Goal: Information Seeking & Learning: Check status

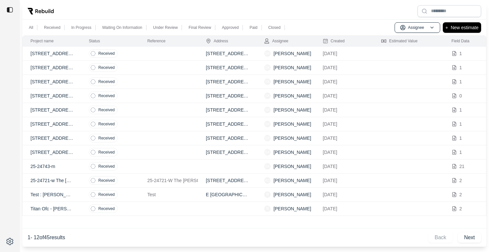
click at [172, 149] on td at bounding box center [168, 152] width 58 height 14
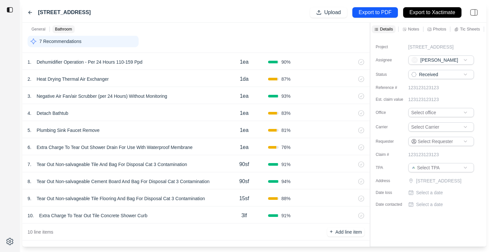
scroll to position [180, 0]
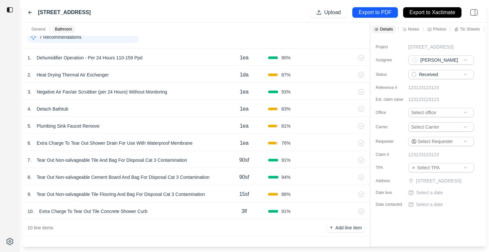
click at [165, 102] on div "4 . Detach Bathtub 1ea 83 %" at bounding box center [195, 108] width 347 height 17
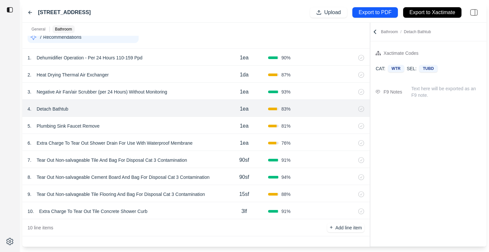
click at [213, 157] on div "7 . Tear Out Non-salvageable Tile And Bag For Disposal Cat 3 Contamination" at bounding box center [124, 159] width 193 height 9
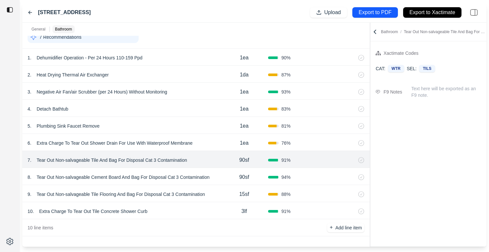
click at [213, 146] on div "6 . Extra Charge To Tear Out Shower Drain For Use With Waterproof Membrane" at bounding box center [124, 142] width 193 height 9
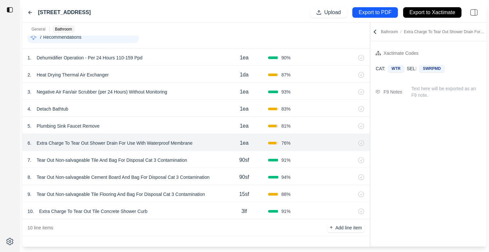
click at [226, 182] on div "90sf" at bounding box center [244, 176] width 48 height 13
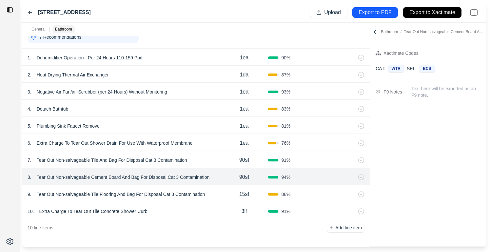
click at [223, 194] on div "15sf" at bounding box center [244, 193] width 48 height 13
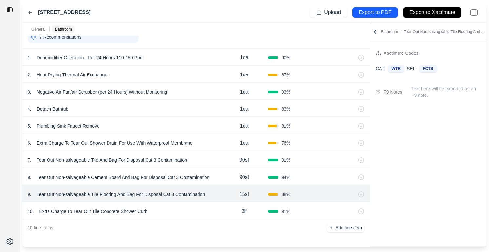
click at [216, 206] on div "10 . Extra Charge To Tear Out Tile Concrete Shower Curb" at bounding box center [124, 210] width 193 height 9
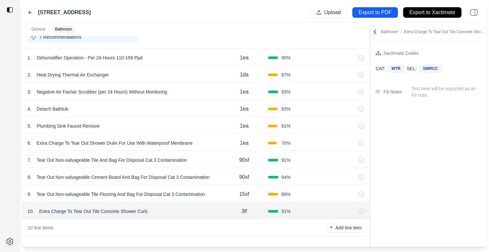
click at [216, 147] on div "6 . Extra Charge To Tear Out Shower Drain For Use With Waterproof Membrane" at bounding box center [124, 142] width 193 height 9
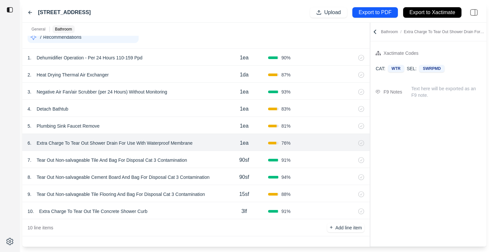
click at [216, 131] on div "5 . Plumbing Sink Faucet Remove 1ea 81 %" at bounding box center [195, 125] width 347 height 17
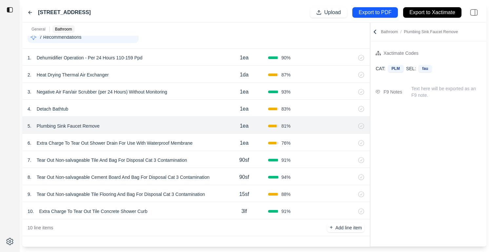
click at [207, 113] on div "4 . Detach Bathtub 1ea 83 %" at bounding box center [195, 108] width 347 height 17
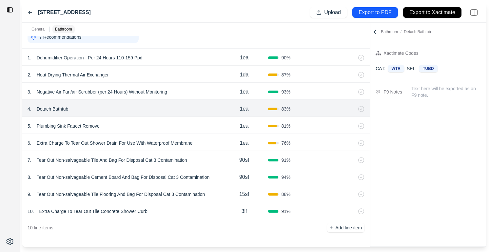
click at [27, 10] on div "[STREET_ADDRESS], Mesa Upload Export to PDF Export to Xactimate" at bounding box center [254, 13] width 464 height 20
click at [29, 14] on icon at bounding box center [30, 12] width 5 height 5
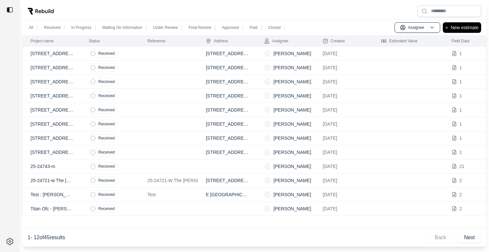
click at [163, 54] on td at bounding box center [168, 54] width 58 height 14
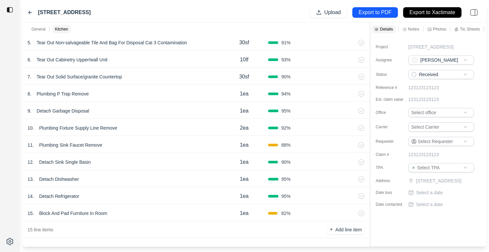
scroll to position [265, 0]
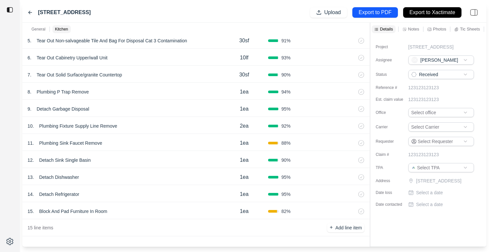
click at [30, 11] on icon at bounding box center [30, 12] width 5 height 5
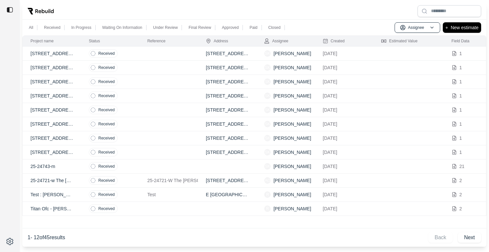
click at [164, 81] on td at bounding box center [168, 82] width 58 height 14
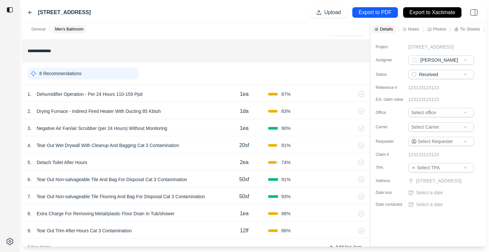
scroll to position [140, 0]
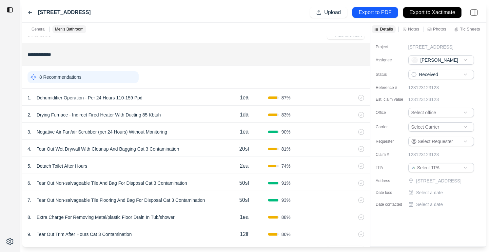
click at [28, 11] on icon at bounding box center [30, 12] width 5 height 5
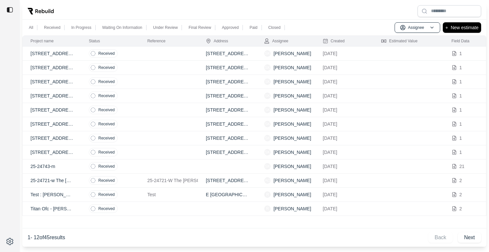
click at [158, 83] on td at bounding box center [168, 82] width 58 height 14
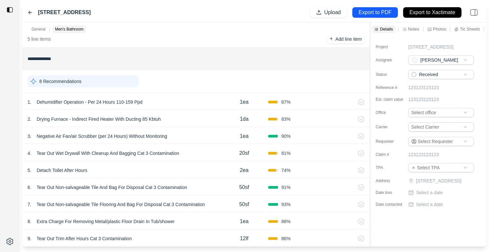
scroll to position [163, 0]
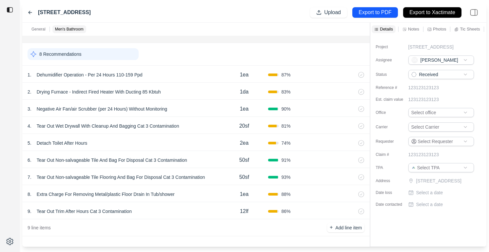
click at [32, 12] on icon at bounding box center [30, 12] width 5 height 5
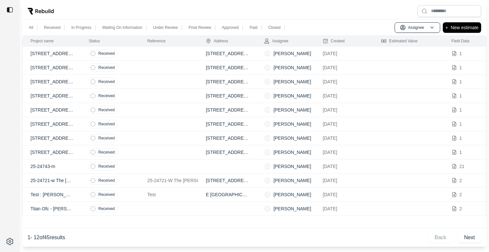
click at [163, 94] on td at bounding box center [168, 96] width 58 height 14
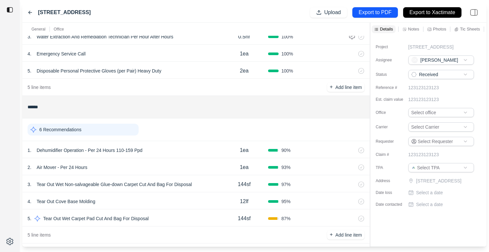
scroll to position [95, 0]
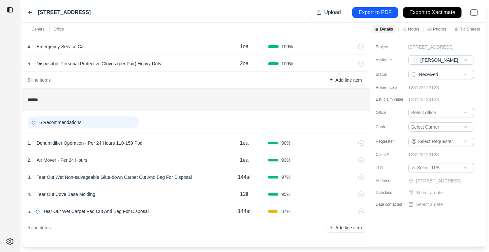
click at [29, 11] on icon at bounding box center [30, 12] width 5 height 5
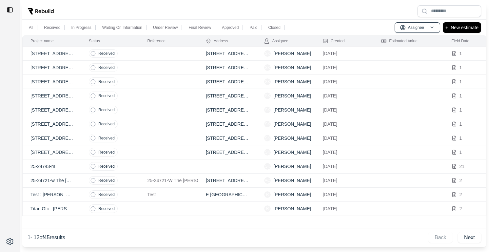
click at [169, 107] on td at bounding box center [168, 110] width 58 height 14
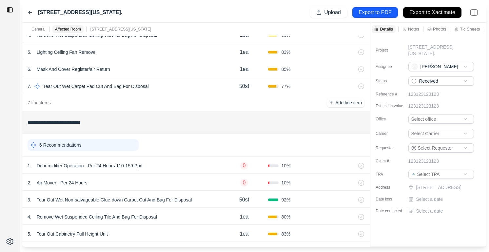
scroll to position [293, 0]
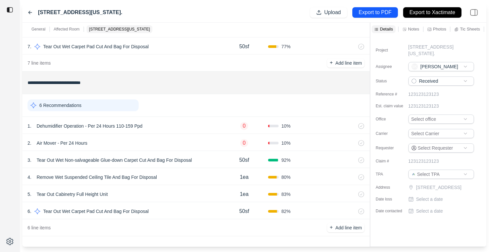
click at [30, 16] on div "[STREET_ADDRESS][US_STATE]." at bounding box center [75, 13] width 95 height 8
click at [29, 9] on div "[STREET_ADDRESS][US_STATE]." at bounding box center [75, 13] width 95 height 8
click at [29, 10] on icon at bounding box center [30, 12] width 5 height 5
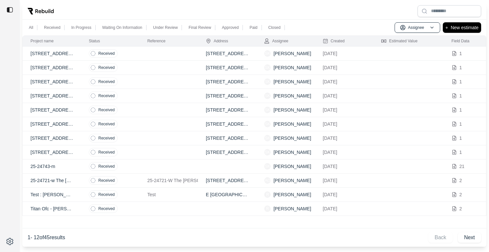
click at [158, 150] on td at bounding box center [168, 152] width 58 height 14
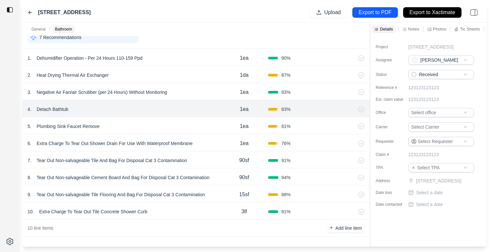
scroll to position [180, 0]
click at [28, 8] on div "[STREET_ADDRESS], Mesa Upload Export to PDF Export to Xactimate" at bounding box center [254, 13] width 464 height 20
click at [28, 11] on icon at bounding box center [30, 12] width 5 height 5
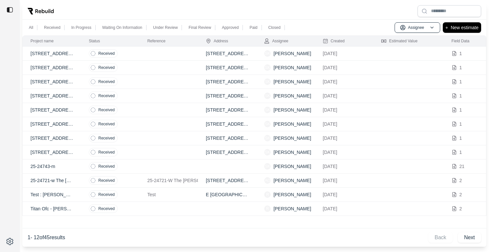
click at [166, 140] on td at bounding box center [168, 138] width 58 height 14
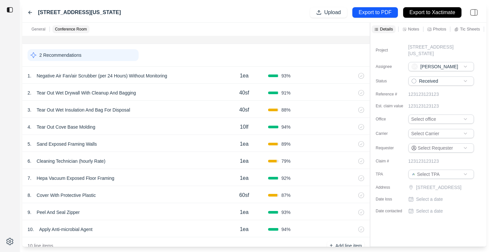
scroll to position [180, 0]
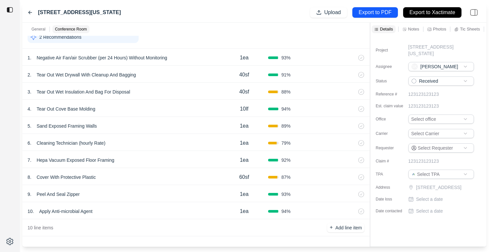
click at [32, 13] on icon at bounding box center [30, 12] width 5 height 5
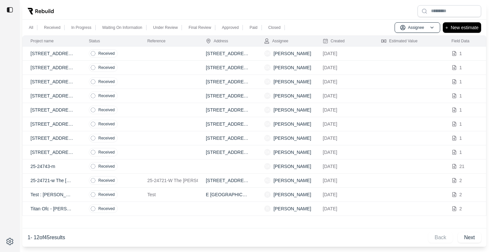
click at [145, 127] on td at bounding box center [168, 124] width 58 height 14
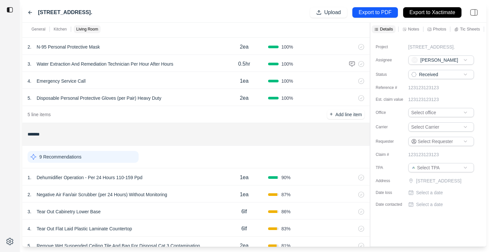
scroll to position [51, 0]
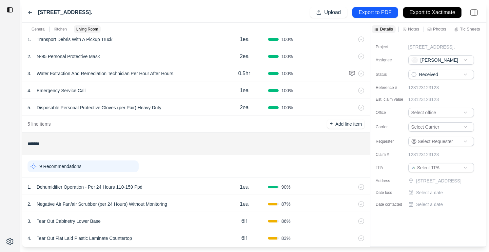
click at [28, 11] on icon at bounding box center [30, 12] width 5 height 5
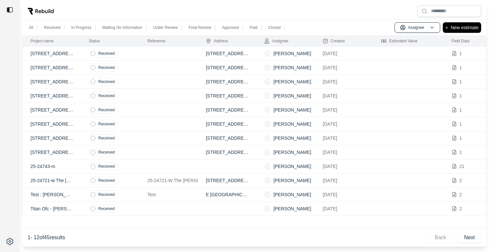
click at [138, 135] on td "Received" at bounding box center [110, 138] width 58 height 14
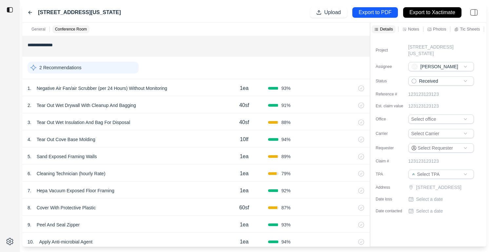
scroll to position [148, 0]
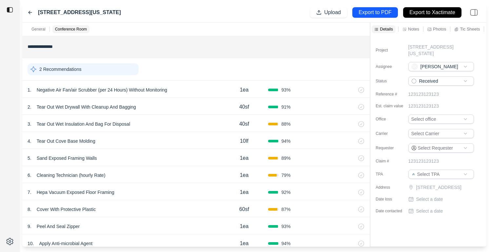
click at [29, 7] on div "[STREET_ADDRESS][US_STATE] Upload Export to PDF Export to Xactimate" at bounding box center [254, 13] width 464 height 20
click at [29, 10] on icon at bounding box center [30, 12] width 5 height 5
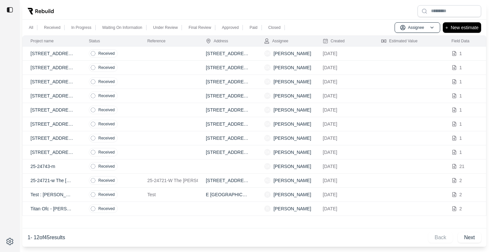
click at [179, 112] on td at bounding box center [168, 110] width 58 height 14
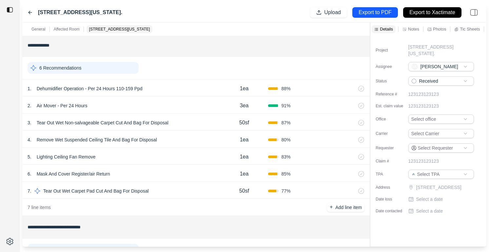
scroll to position [137, 0]
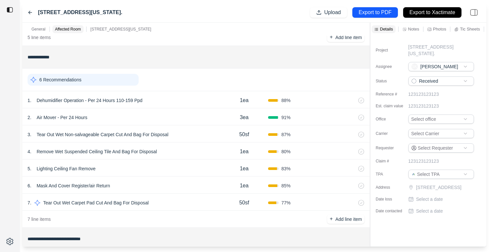
click at [30, 12] on icon at bounding box center [30, 12] width 5 height 5
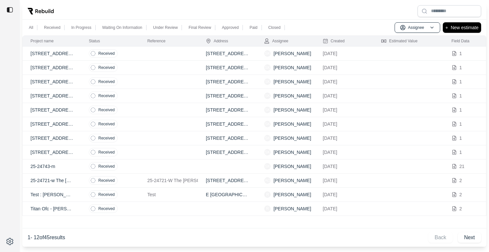
click at [144, 75] on td at bounding box center [168, 82] width 58 height 14
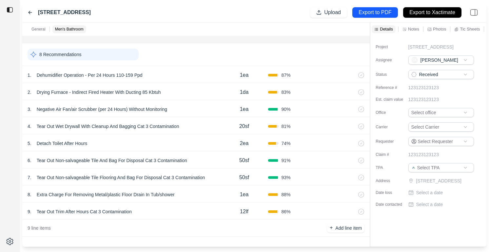
scroll to position [163, 0]
